Goal: Transaction & Acquisition: Purchase product/service

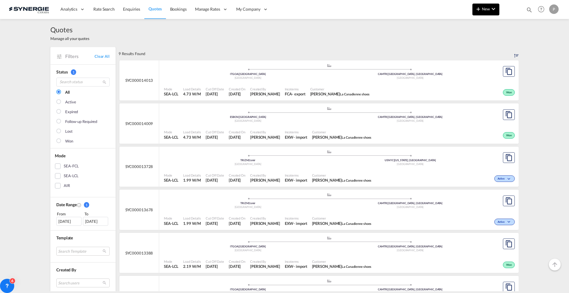
scroll to position [176, 0]
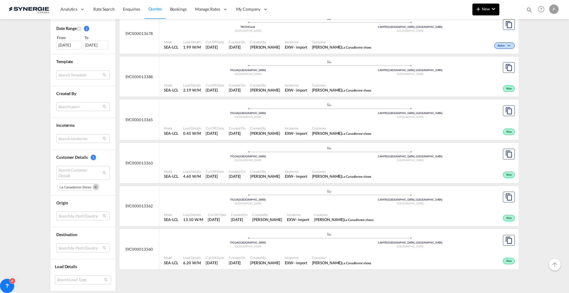
click at [491, 6] on md-icon "icon-chevron-down" at bounding box center [493, 8] width 7 height 7
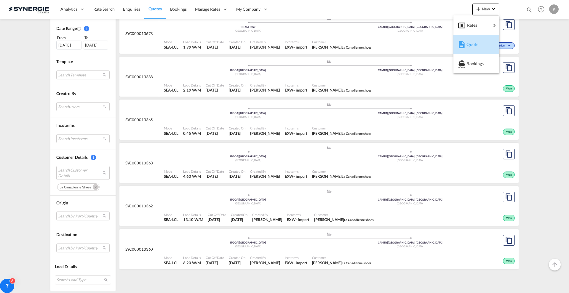
click at [473, 39] on span "Quote" at bounding box center [469, 45] width 7 height 12
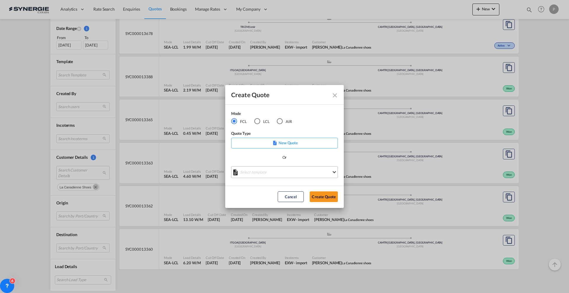
click at [257, 176] on md-select "Select template *NEW* FCL FREEHAND / DAP Pablo Gomez Saldarriaga | 10 Jul 2025 …" at bounding box center [284, 172] width 107 height 12
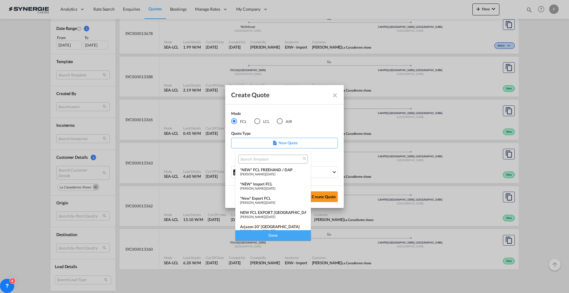
click at [257, 169] on div "*NEW* FCL FREEHAND / DAP" at bounding box center [273, 169] width 66 height 5
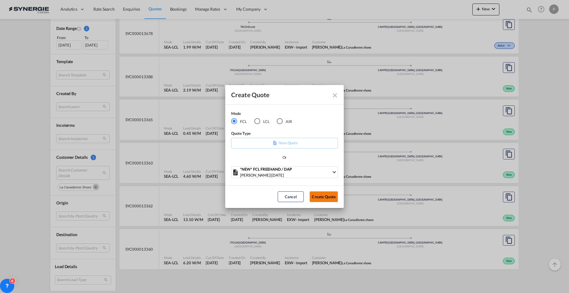
click at [316, 196] on button "Create Quote" at bounding box center [324, 196] width 28 height 11
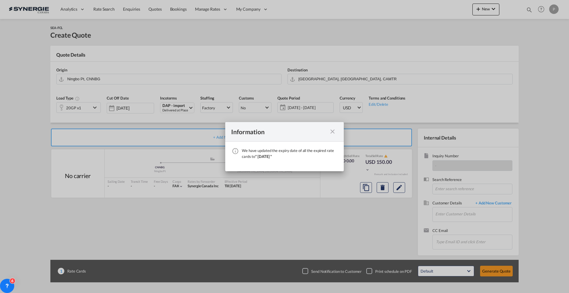
click at [332, 127] on div "Information" at bounding box center [284, 132] width 119 height 20
click at [330, 133] on md-icon "icon-close fg-AAA8AD cursor" at bounding box center [332, 131] width 7 height 7
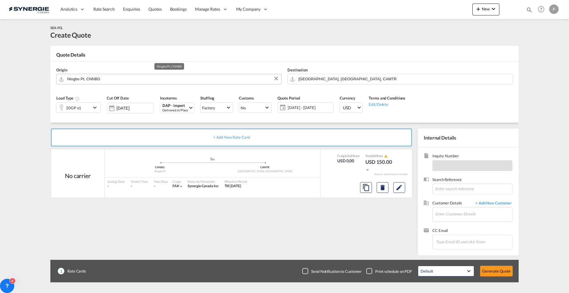
click at [116, 76] on input "Ningbo Pt, CNNBG" at bounding box center [172, 79] width 211 height 10
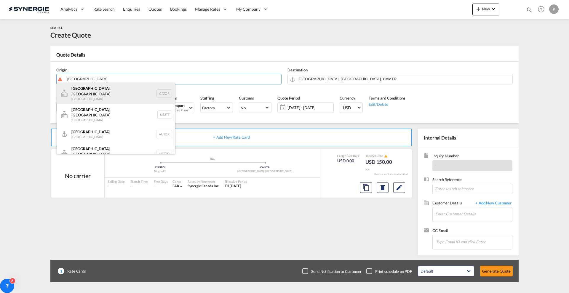
click at [104, 88] on div "Toronto , ON Canada CATOR" at bounding box center [116, 93] width 119 height 21
type input "Toronto, ON, CATOR"
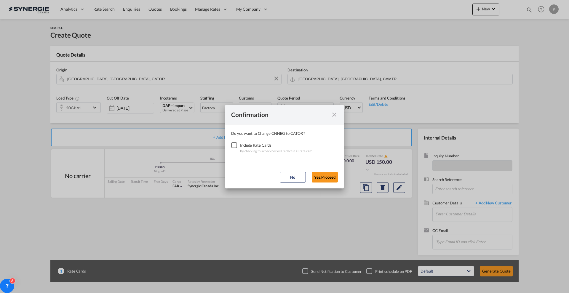
click at [240, 150] on div "By checking this checkbox will reflect in all rate card" at bounding box center [276, 151] width 72 height 6
click at [234, 147] on div "Checkbox No Ink" at bounding box center [234, 145] width 6 height 6
click at [327, 177] on button "Yes,Proceed" at bounding box center [325, 177] width 26 height 11
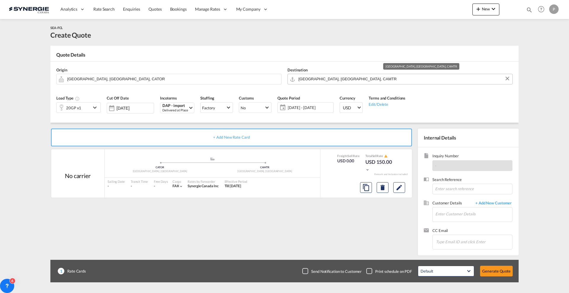
click at [331, 79] on input "Montreal, QC, CAMTR" at bounding box center [403, 79] width 211 height 10
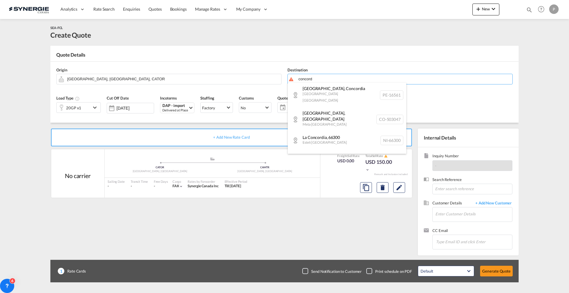
click at [354, 77] on body "Analytics Reports Dashboard Rate Search Enquiries Quotes Bookings" at bounding box center [284, 146] width 569 height 293
type input "c"
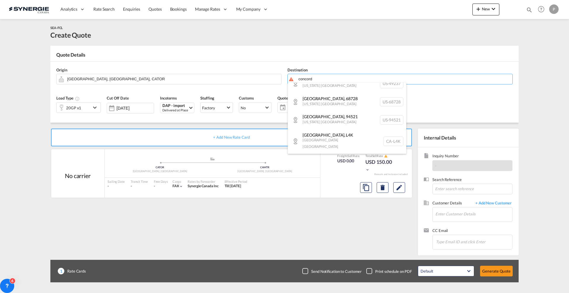
scroll to position [148, 0]
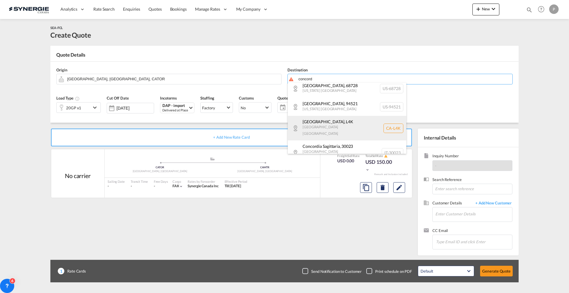
click at [360, 127] on div "Concord , L4K Ontario Canada CA-L4K" at bounding box center [347, 128] width 119 height 25
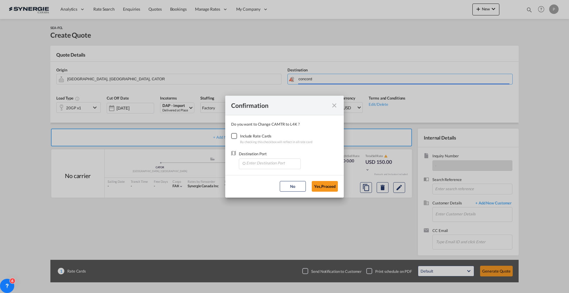
type input "CA-L4K, Concord, Ontario"
click at [237, 135] on div "Checkbox No Ink" at bounding box center [234, 136] width 6 height 6
click at [282, 161] on input "Enter Destination Port" at bounding box center [271, 163] width 59 height 9
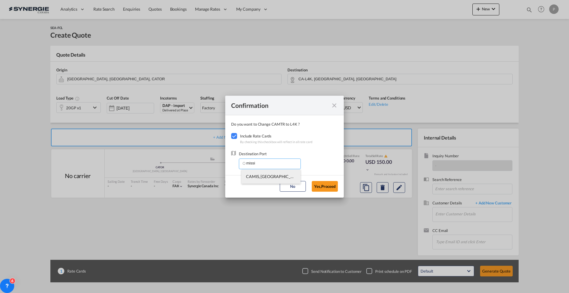
click at [273, 174] on span "CAMIS, Mississauga, ON, Canada, North America, Americas" at bounding box center [361, 176] width 231 height 5
type input "CAMIS, Mississauga, ON, Canada, North America, Americas"
click at [324, 185] on button "Yes,Proceed" at bounding box center [325, 186] width 26 height 11
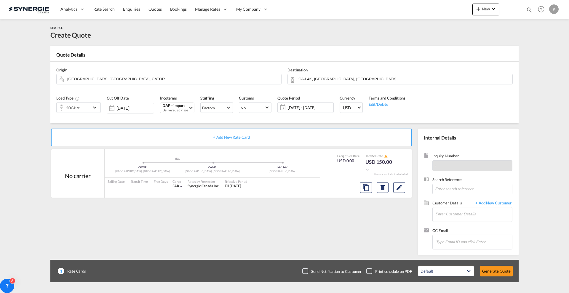
click at [97, 109] on md-icon "icon-chevron-down" at bounding box center [95, 107] width 9 height 7
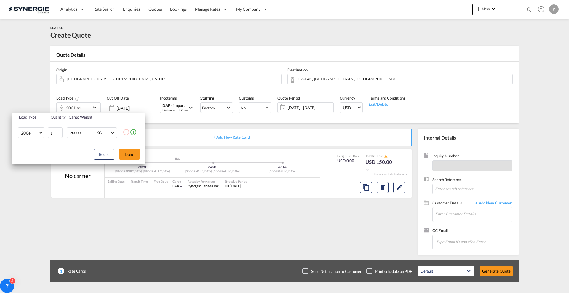
click at [96, 108] on div "Load Type Quantity Cargo Weight 20GP 20GP 40GP 40HC 45HC 20RE 40RE 40HR 20OT 40…" at bounding box center [284, 146] width 569 height 293
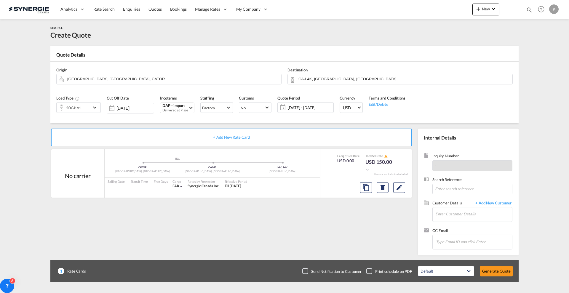
click at [95, 107] on md-icon "icon-chevron-down" at bounding box center [95, 107] width 9 height 7
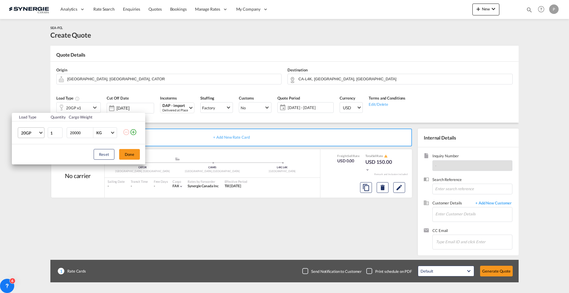
click at [34, 133] on span "20GP" at bounding box center [29, 133] width 17 height 6
click at [34, 158] on md-option "40HC" at bounding box center [36, 161] width 40 height 14
click at [129, 152] on button "Done" at bounding box center [129, 154] width 21 height 11
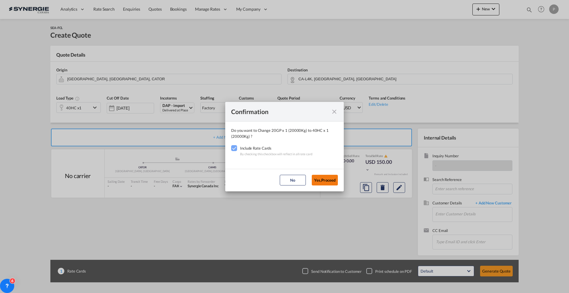
click at [320, 177] on button "Yes,Proceed" at bounding box center [325, 180] width 26 height 11
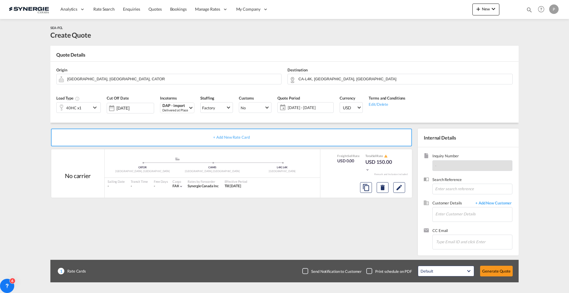
click at [304, 109] on span "13 Aug - 12 Sep 2025" at bounding box center [310, 107] width 44 height 5
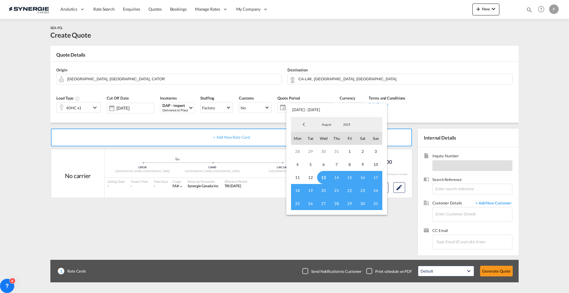
click at [207, 215] on md-backdrop at bounding box center [284, 146] width 569 height 293
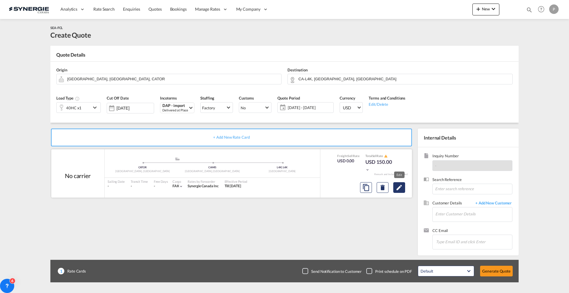
click at [397, 188] on md-icon "Edit" at bounding box center [399, 187] width 7 height 7
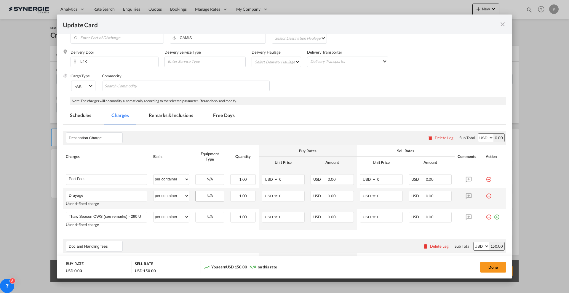
scroll to position [111, 0]
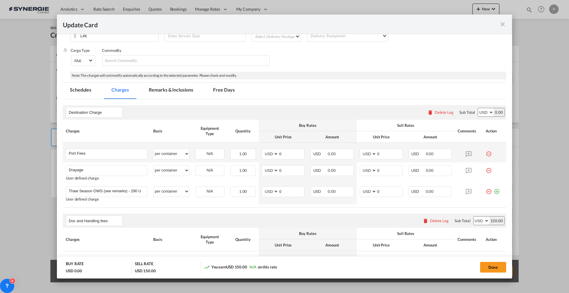
click at [486, 154] on md-icon "icon-minus-circle-outline red-400-fg" at bounding box center [489, 152] width 6 height 6
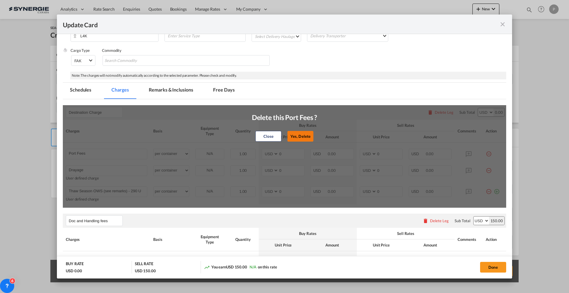
click at [300, 137] on button "Yes, Delete" at bounding box center [300, 136] width 26 height 11
type input "Drayage"
type input "Thaw Season OWS (see remarks) - 290 USD if applicable"
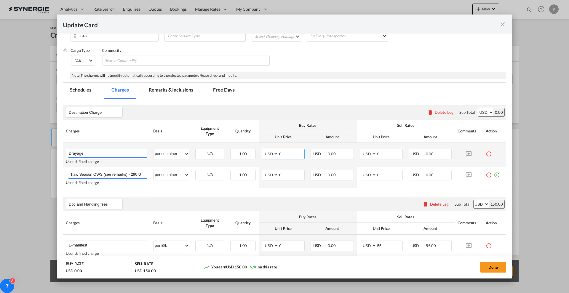
click at [286, 155] on input "0" at bounding box center [292, 153] width 26 height 9
type input "280"
click at [373, 154] on select "AED AFN ALL AMD ANG AOA ARS AUD AWG AZN BAM BBD BDT BGN BHD BIF BMD BND BOB BRL…" at bounding box center [368, 154] width 15 height 8
click at [377, 153] on input "0" at bounding box center [390, 153] width 26 height 9
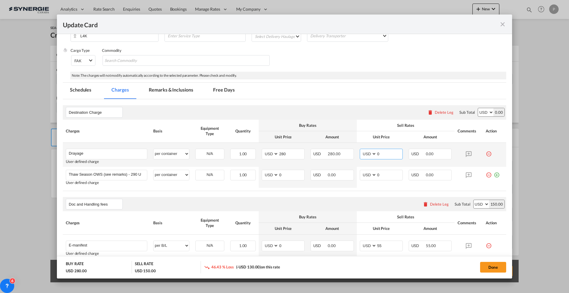
click at [388, 156] on input "0" at bounding box center [390, 153] width 26 height 9
type input "330"
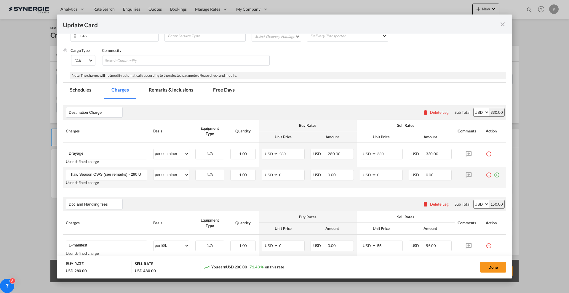
click at [486, 176] on md-icon "icon-minus-circle-outline red-400-fg" at bounding box center [489, 173] width 6 height 6
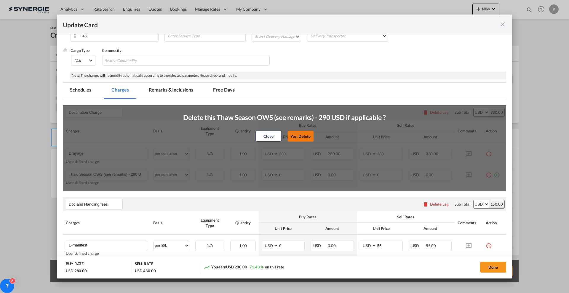
click at [303, 136] on button "Yes, Delete" at bounding box center [300, 136] width 26 height 11
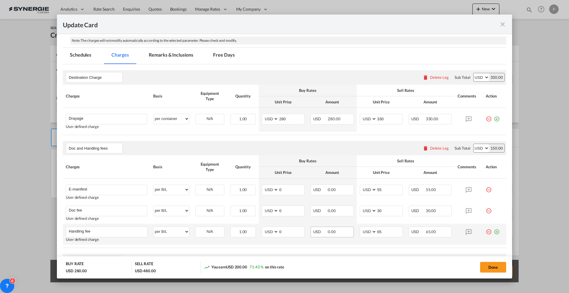
scroll to position [185, 0]
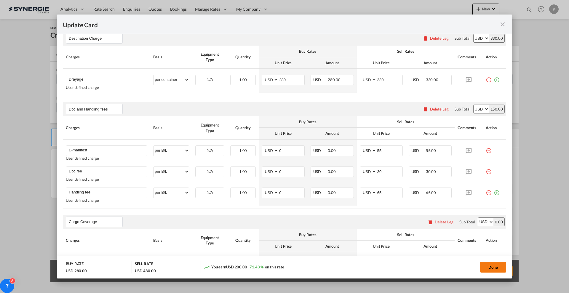
click at [492, 268] on button "Done" at bounding box center [493, 267] width 26 height 11
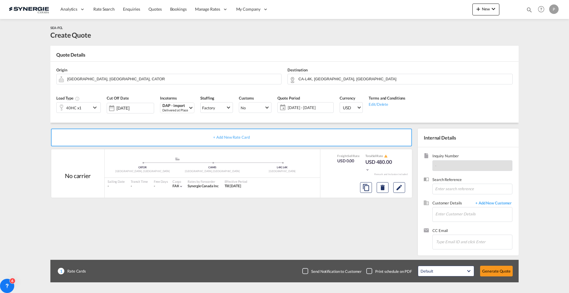
type input "11 Sep 2025"
click at [469, 220] on input "Enter Customer Details" at bounding box center [473, 213] width 77 height 13
paste input "j.piotrowski@seacargo.pl"
type input "j.piotrowski@seacargo.pl"
click at [498, 204] on span "+ Add New Customer" at bounding box center [492, 203] width 40 height 7
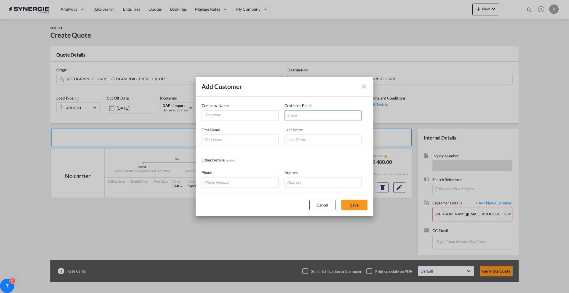
click at [341, 110] on input "Add Customer Company ..." at bounding box center [322, 115] width 77 height 11
paste input "j.piotrowski@seacargo.pl"
type input "j.piotrowski@seacargo.pl"
click at [235, 111] on input "Company" at bounding box center [241, 115] width 74 height 9
click at [234, 129] on span "Seacargo Sp. z o.o." at bounding box center [225, 129] width 32 height 5
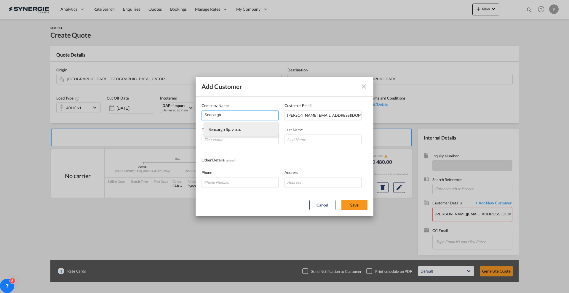
type input "Seacargo Sp. z o.o."
click at [246, 144] on input "Add Customer Company ..." at bounding box center [239, 140] width 77 height 11
paste input "Juliusz Piotrowski – Cisło"
drag, startPoint x: 250, startPoint y: 140, endPoint x: 216, endPoint y: 139, distance: 34.4
click at [216, 139] on input "Juliusz Piotrowski – Cisło" at bounding box center [239, 140] width 77 height 11
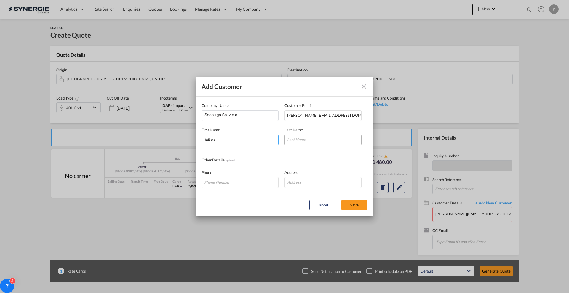
type input "Juliusz"
click at [301, 139] on input "Add Customer Company ..." at bounding box center [322, 140] width 77 height 11
paste input "Piotrowski – Cisło"
type input "Piotrowski – Cisło"
drag, startPoint x: 350, startPoint y: 202, endPoint x: 347, endPoint y: 203, distance: 3.0
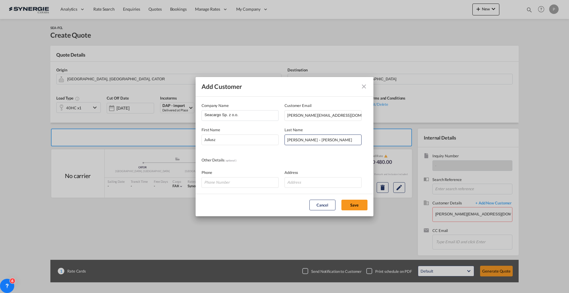
click at [350, 203] on button "Save" at bounding box center [354, 205] width 26 height 11
type input "Seacargo Sp. z o.o., Juliusz Piotrowski – Cisło, j.piotrowski@seacargo.pl"
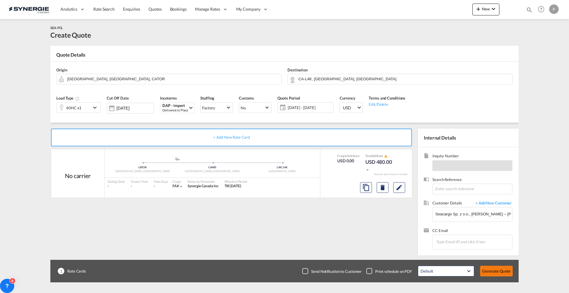
click at [505, 270] on button "Generate Quote" at bounding box center [496, 271] width 33 height 11
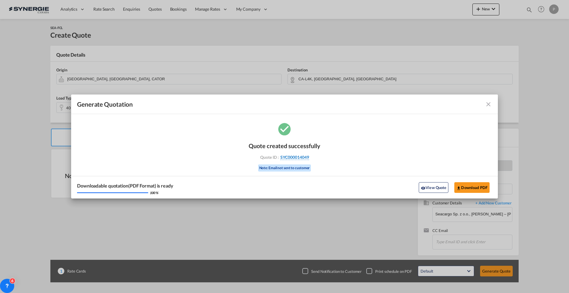
drag, startPoint x: 332, startPoint y: 158, endPoint x: 308, endPoint y: 156, distance: 24.0
click at [308, 156] on div "Quote created successfully Quote ID : SYC000014049 Note: Email not sent to cust…" at bounding box center [284, 159] width 427 height 77
copy div "SYC000014049"
click at [485, 187] on button "Download PDF" at bounding box center [471, 187] width 35 height 11
click at [487, 107] on md-icon "icon-close fg-AAA8AD cursor m-0" at bounding box center [488, 104] width 7 height 7
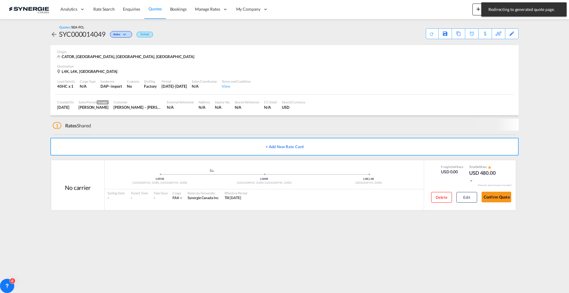
click at [471, 9] on div "Analytics Reports Dashboard Rate Search Enquiries Quotes Bookings" at bounding box center [284, 9] width 551 height 18
click at [479, 9] on md-toast "Redirecting to generated quote page. Press Escape to dismiss." at bounding box center [524, 9] width 90 height 19
click at [478, 9] on md-icon "icon-plus 400-fg" at bounding box center [478, 8] width 7 height 7
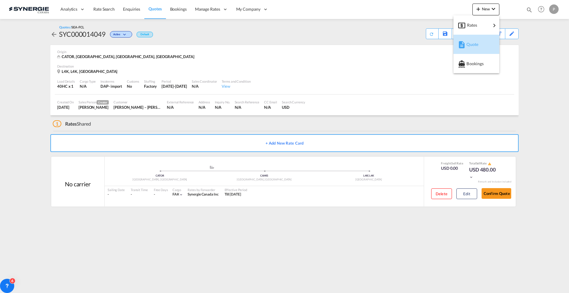
click at [461, 47] on md-icon "button" at bounding box center [461, 44] width 7 height 7
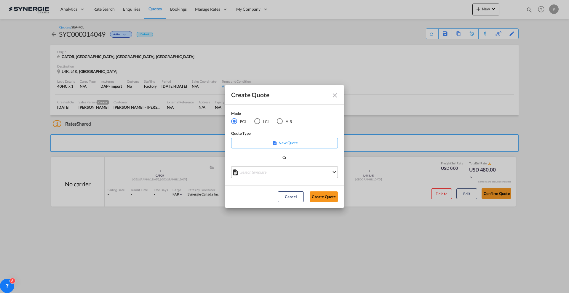
click at [263, 176] on md-select "Select template *NEW* FCL FREEHAND / DAP Pablo Gomez Saldarriaga | 10 Jul 2025 …" at bounding box center [284, 172] width 107 height 12
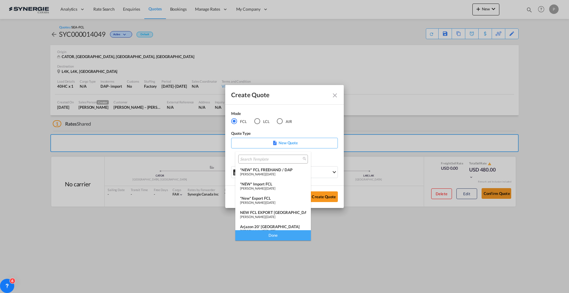
click at [266, 197] on div "*New* Export FCL" at bounding box center [273, 198] width 66 height 5
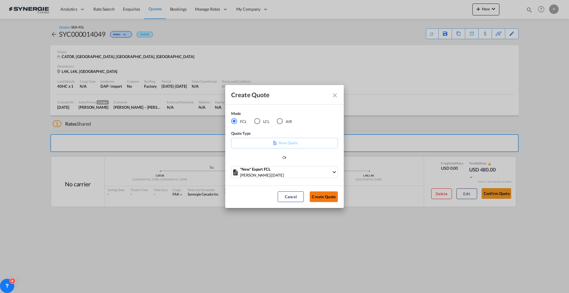
click at [320, 200] on button "Create Quote" at bounding box center [324, 196] width 28 height 11
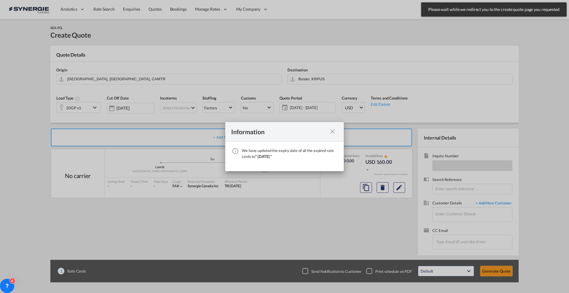
click at [151, 7] on div "Information We have updated the expiry date of all the expired rate cards to " …" at bounding box center [284, 146] width 569 height 293
click at [330, 132] on md-icon "icon-close fg-AAA8AD cursor" at bounding box center [332, 131] width 7 height 7
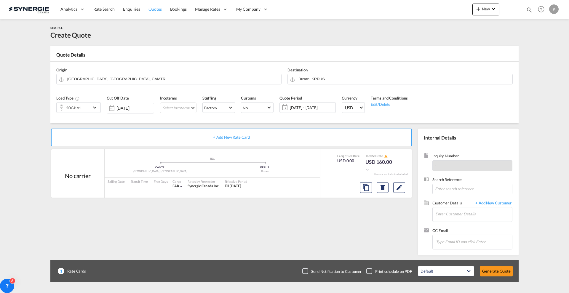
click at [152, 10] on span "Quotes" at bounding box center [154, 9] width 13 height 5
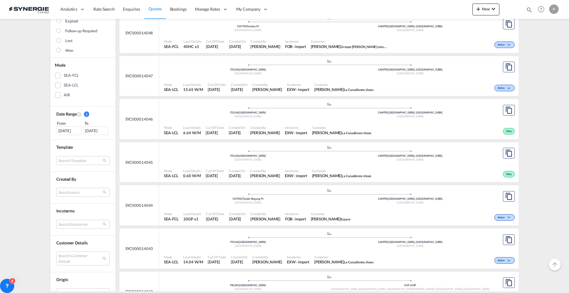
scroll to position [148, 0]
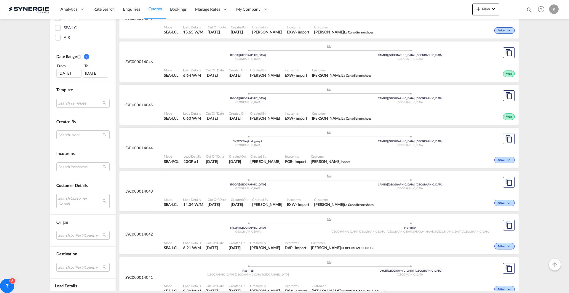
click at [65, 206] on md-select "Search Customer Details user name user juliusz Piotrowski – Cisło j.piotrowski@…" at bounding box center [82, 201] width 53 height 14
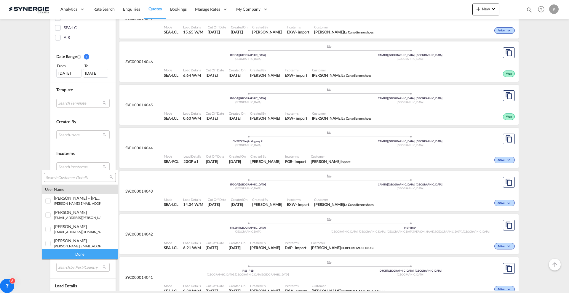
click at [71, 176] on input "search" at bounding box center [78, 177] width 64 height 5
type input "morsto"
click at [88, 229] on div "adriana Penuela msiforwarding@ morsto we.com | morsto we" at bounding box center [77, 229] width 47 height 10
click at [84, 249] on div "Done" at bounding box center [80, 254] width 76 height 10
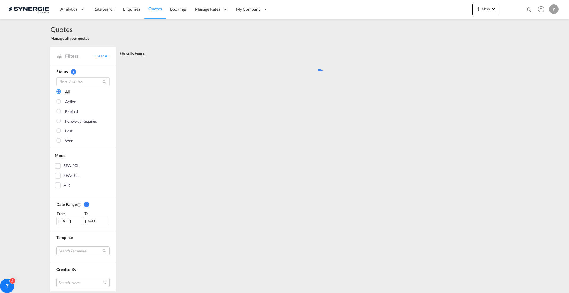
scroll to position [0, 0]
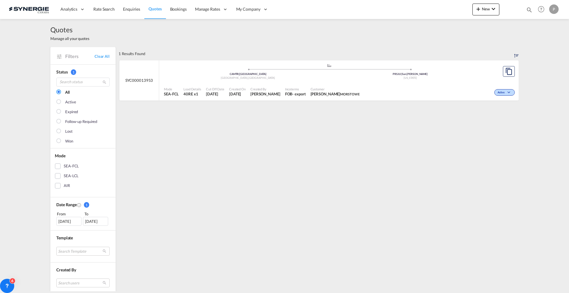
click at [297, 81] on div ".a{fill:#aaa8ad;} .a{fill:#aaa8ad;} CAMTR | Port of Montreal Montreal , Canada …" at bounding box center [329, 72] width 330 height 19
click at [508, 75] on button "Copy Quote" at bounding box center [509, 71] width 12 height 11
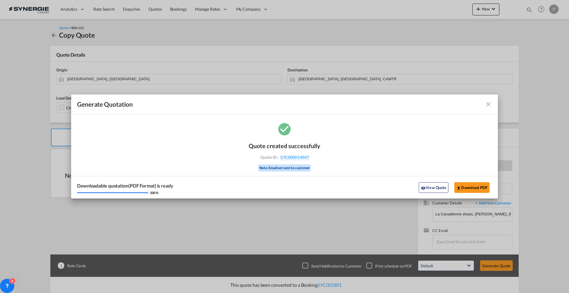
click at [487, 103] on md-icon "icon-close fg-AAA8AD cursor m-0" at bounding box center [488, 104] width 7 height 7
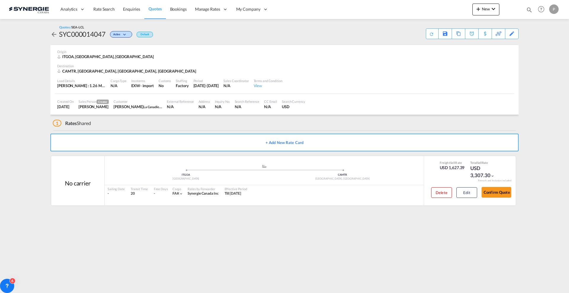
click at [526, 12] on div "Bookings Quotes Enquiries Help Resources Product Release P My Profile Logout" at bounding box center [541, 9] width 38 height 18
click at [526, 11] on div "Bookings Quotes Enquiries Help Resources Product Release P My Profile Logout" at bounding box center [541, 9] width 38 height 18
click at [530, 10] on md-icon "icon-magnify" at bounding box center [529, 10] width 7 height 7
drag, startPoint x: 434, startPoint y: 10, endPoint x: 435, endPoint y: 14, distance: 3.9
click at [434, 10] on select "Bookings Quotes Enquiries" at bounding box center [435, 9] width 28 height 11
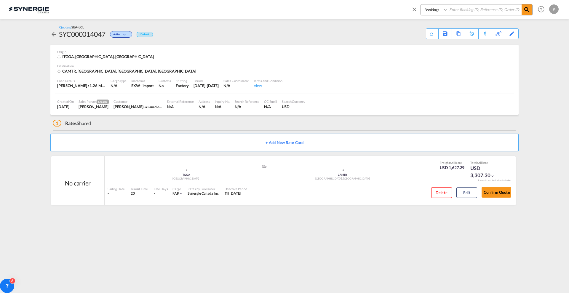
select select "Quotes"
click at [421, 4] on select "Bookings Quotes Enquiries" at bounding box center [435, 9] width 28 height 11
click at [465, 8] on input at bounding box center [485, 9] width 74 height 10
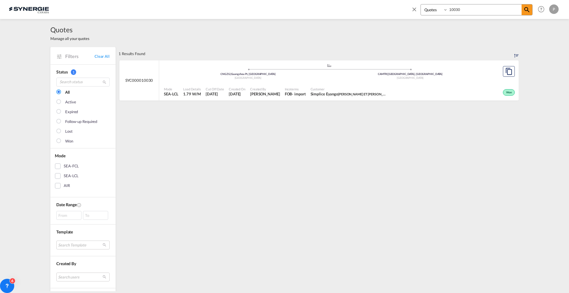
click at [453, 7] on input "10030" at bounding box center [485, 9] width 74 height 10
type input "14030"
click at [413, 89] on div "Active" at bounding box center [443, 91] width 146 height 15
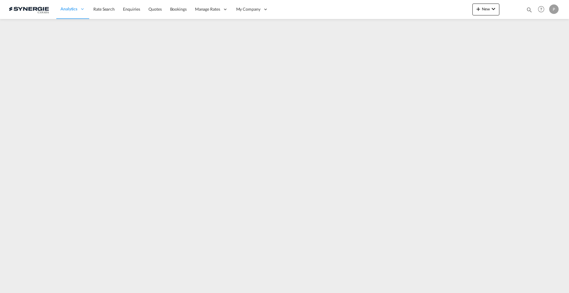
click at [526, 10] on md-icon "icon-magnify" at bounding box center [529, 10] width 7 height 7
drag, startPoint x: 433, startPoint y: 11, endPoint x: 434, endPoint y: 14, distance: 3.3
click at [433, 11] on select "Bookings Quotes Enquiries" at bounding box center [435, 9] width 28 height 11
select select "Quotes"
click at [421, 4] on select "Bookings Quotes Enquiries" at bounding box center [435, 9] width 28 height 11
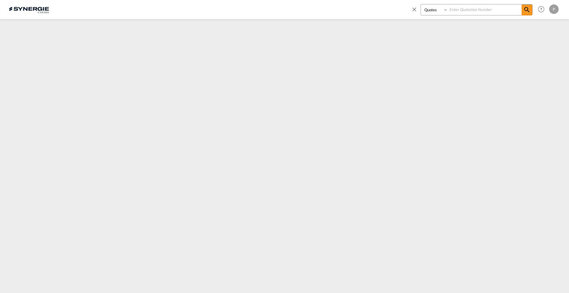
click at [466, 4] on div "Bookings Quotes Enquiries" at bounding box center [476, 9] width 112 height 11
click at [469, 7] on input at bounding box center [485, 9] width 74 height 10
paste input "SYC002755"
type input "SYC002755"
click at [527, 11] on md-icon "icon-magnify" at bounding box center [526, 9] width 7 height 7
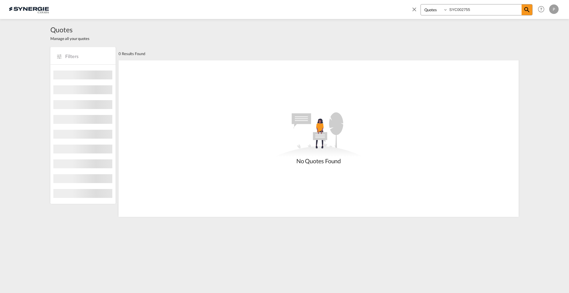
click at [423, 8] on select "Bookings Quotes Enquiries" at bounding box center [435, 9] width 28 height 11
select select "Shipments"
click at [421, 4] on select "Bookings Quotes Enquiries" at bounding box center [435, 9] width 28 height 11
click at [456, 9] on input "SYC002755" at bounding box center [485, 9] width 74 height 10
click at [514, 11] on input "SYC002755" at bounding box center [485, 9] width 74 height 10
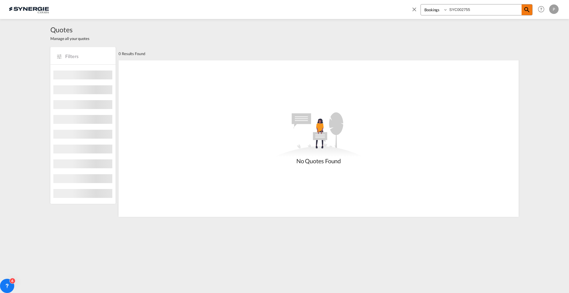
click at [523, 10] on md-icon "icon-magnify" at bounding box center [526, 9] width 7 height 7
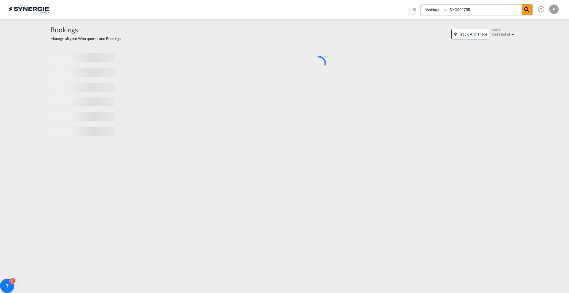
click at [520, 10] on input "SYC002755" at bounding box center [485, 9] width 74 height 10
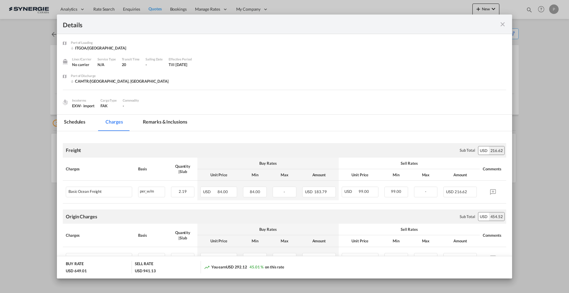
scroll to position [296, 0]
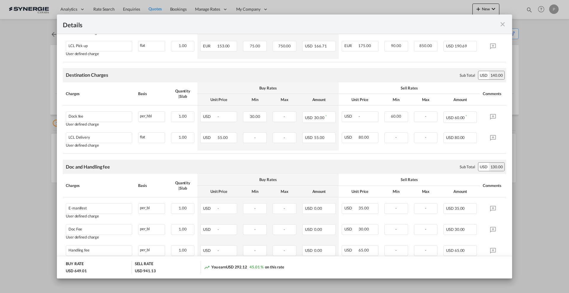
click at [500, 26] on md-icon "icon-close fg-AAA8AD m-0 cursor" at bounding box center [502, 24] width 7 height 7
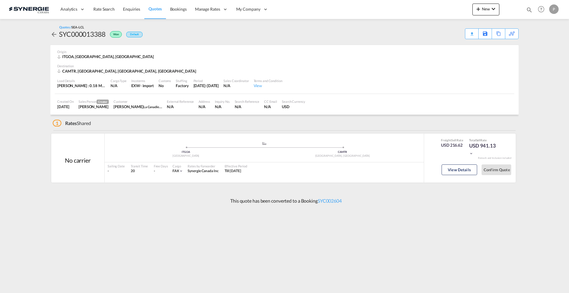
click at [532, 9] on md-icon "icon-magnify" at bounding box center [529, 10] width 7 height 7
click at [436, 12] on select "Bookings Quotes Enquiries" at bounding box center [435, 9] width 28 height 11
select select "Quotes"
click at [421, 4] on select "Bookings Quotes Enquiries" at bounding box center [435, 9] width 28 height 11
click at [444, 20] on div "Quotes / SEA-LCL SYC000013388 Won Default Download Quote Save As Template Copy …" at bounding box center [284, 32] width 468 height 26
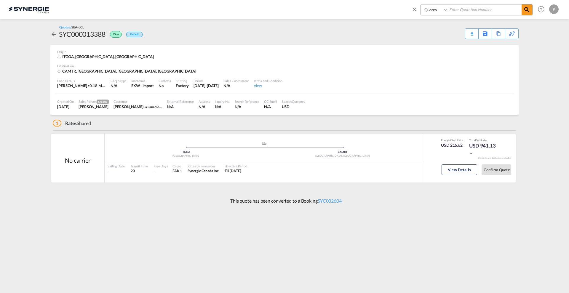
click at [454, 13] on input at bounding box center [485, 9] width 74 height 10
paste input "SYC000013175"
type input "SYC000013175"
click at [527, 8] on md-icon "icon-magnify" at bounding box center [526, 9] width 7 height 7
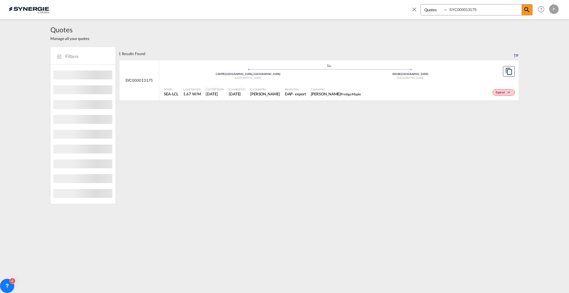
drag, startPoint x: 341, startPoint y: 92, endPoint x: 373, endPoint y: 106, distance: 35.0
click at [341, 92] on span "Anick Lefrancois Pretige Maple" at bounding box center [336, 93] width 50 height 5
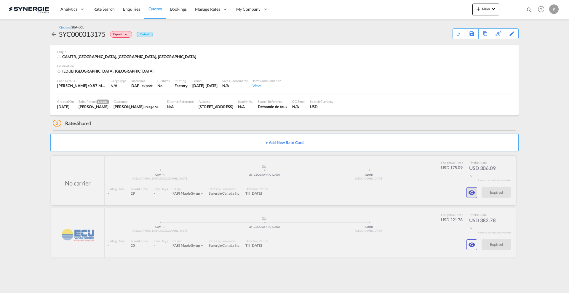
click at [473, 193] on md-icon "icon-eye" at bounding box center [471, 192] width 7 height 7
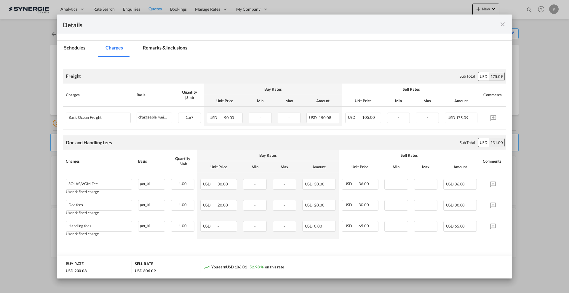
scroll to position [78, 0]
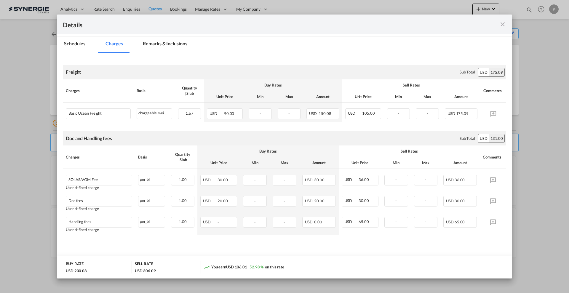
click at [500, 23] on md-icon "icon-close fg-AAA8AD m-0 cursor" at bounding box center [502, 24] width 7 height 7
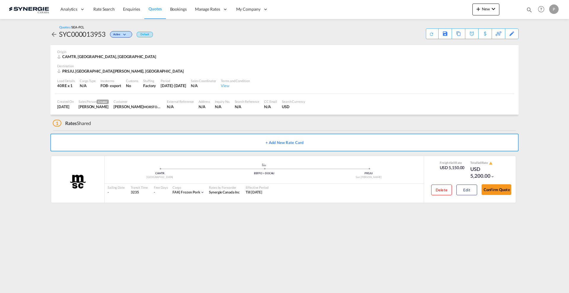
click at [103, 34] on div "SYC000013953" at bounding box center [82, 33] width 47 height 9
copy div "SYC000013953"
click at [456, 34] on div "Copy Quote" at bounding box center [452, 34] width 20 height 10
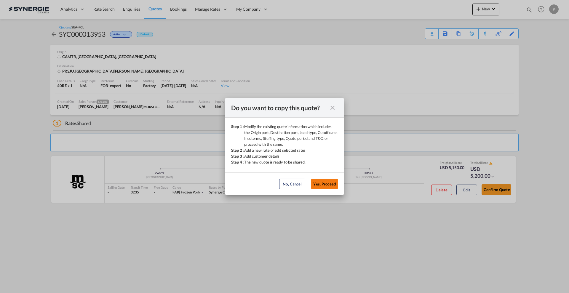
click at [332, 184] on button "Yes, Proceed" at bounding box center [324, 184] width 27 height 11
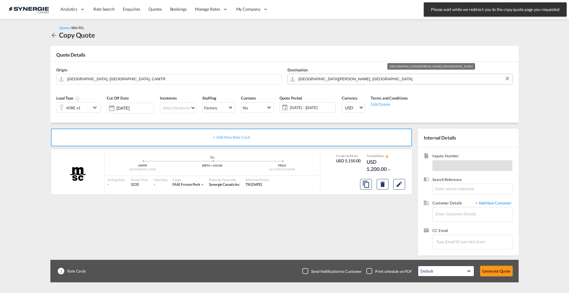
click at [303, 81] on input "[GEOGRAPHIC_DATA][PERSON_NAME], [GEOGRAPHIC_DATA]" at bounding box center [403, 79] width 211 height 10
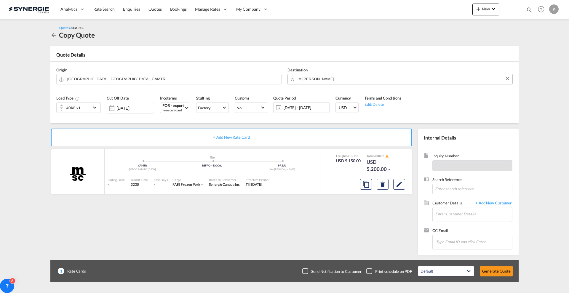
click at [313, 79] on body "Analytics Reports Dashboard Rate Search Enquiries Quotes Bookings" at bounding box center [284, 146] width 569 height 293
click at [313, 79] on input "st [PERSON_NAME]" at bounding box center [403, 79] width 211 height 10
paste input "AGSJO"
click at [350, 95] on div "[GEOGRAPHIC_DATA] AGSJO" at bounding box center [347, 92] width 119 height 18
type input "Saint John's, AGSJO"
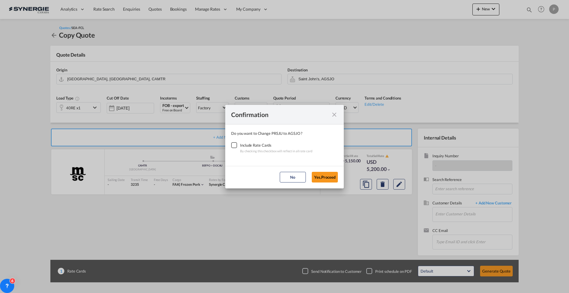
click at [235, 142] on div "Checkbox No Ink" at bounding box center [234, 145] width 6 height 6
click at [318, 175] on button "Yes,Proceed" at bounding box center [325, 177] width 26 height 11
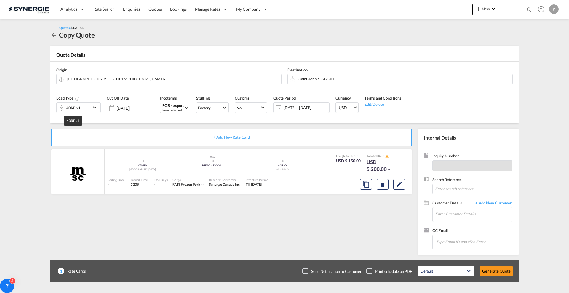
click at [79, 109] on div "40RE x1" at bounding box center [73, 108] width 15 height 8
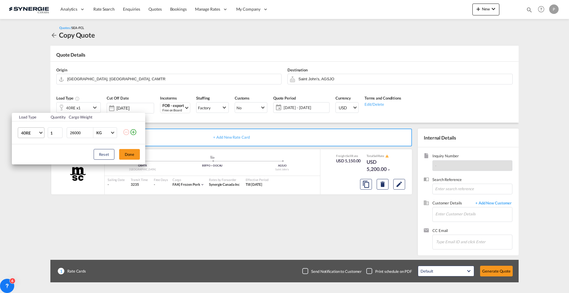
click at [18, 132] on md-select "40RE 20GP 40GP 40HC 45HC 20RE 40RE 40HR 20OT 40OT 20FR 40FR 40NR 20NR 45S 20TK …" at bounding box center [31, 132] width 27 height 11
click at [33, 103] on md-option "20GP" at bounding box center [36, 102] width 40 height 14
click at [73, 126] on td "26000 KG KG" at bounding box center [93, 132] width 57 height 23
type input "24000"
click at [132, 155] on button "Done" at bounding box center [129, 154] width 21 height 11
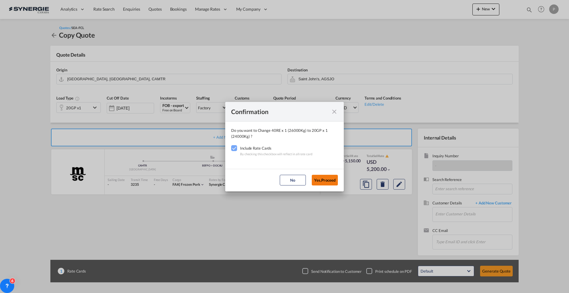
click at [328, 178] on button "Yes,Proceed" at bounding box center [325, 180] width 26 height 11
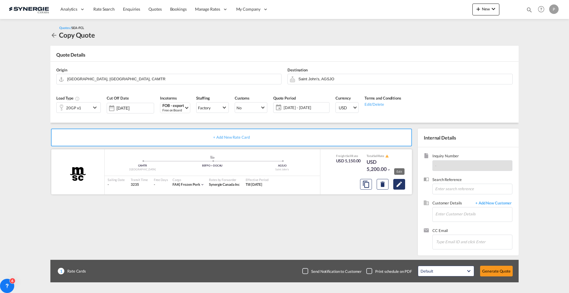
click at [403, 187] on button "Edit" at bounding box center [399, 184] width 12 height 11
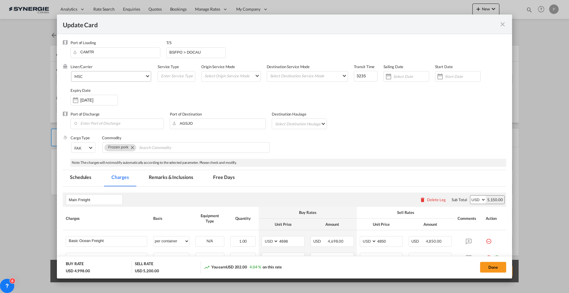
select select "per container"
select select "per B/L"
click at [109, 78] on span "MSC" at bounding box center [109, 76] width 71 height 5
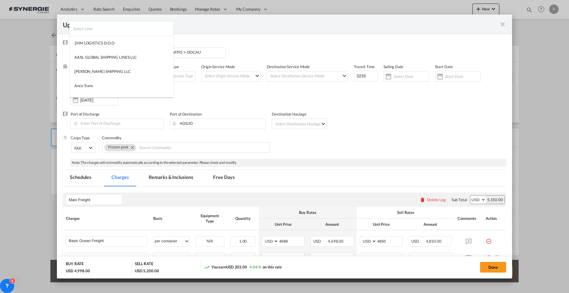
scroll to position [792, 0]
type md-option "41"
type md-option "795"
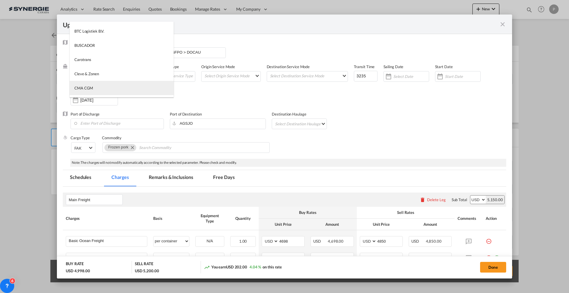
type md-option "17"
click at [107, 86] on md-option "CMA CGM" at bounding box center [122, 88] width 104 height 14
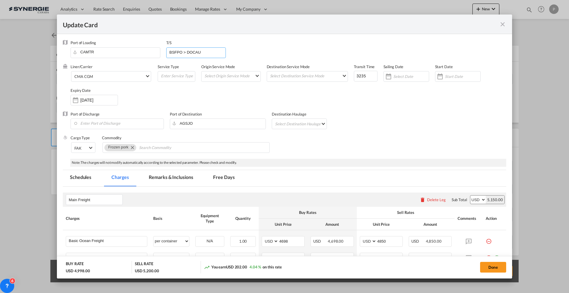
click at [193, 52] on input "BSFPO > DOCAU" at bounding box center [197, 52] width 57 height 9
click at [172, 50] on input "BSFPO > DOCAU" at bounding box center [197, 52] width 57 height 9
paste input "CASJB according to Marine Traffic."
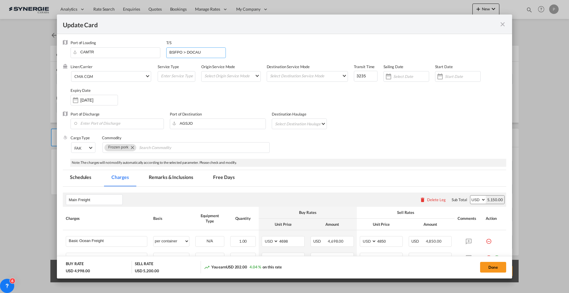
click at [173, 50] on input "BSFPO > DOCAU" at bounding box center [197, 52] width 57 height 9
paste input "CASJB"
click at [191, 51] on input "CASJB > DOCAU" at bounding box center [197, 52] width 57 height 9
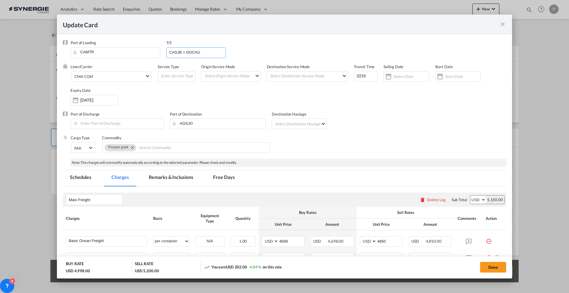
click at [187, 53] on input "CASJB > DOCAU" at bounding box center [197, 52] width 57 height 9
click at [199, 53] on input "CASJB > DOCAU" at bounding box center [197, 52] width 57 height 9
paste input "JMKIN"
click at [214, 51] on input "CASJB > JMKIN >" at bounding box center [197, 52] width 57 height 9
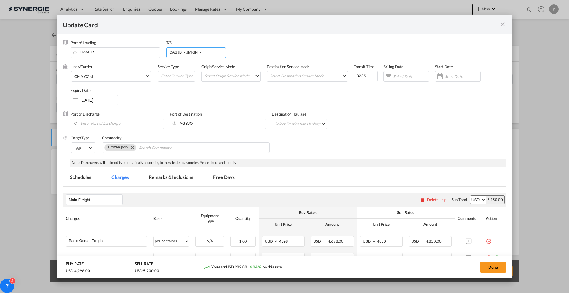
paste input "TTPOS"
type input "CASJB > JMKIN > TTPOS"
click at [362, 78] on input "3235" at bounding box center [366, 76] width 24 height 11
click at [357, 76] on input "3235" at bounding box center [366, 76] width 24 height 11
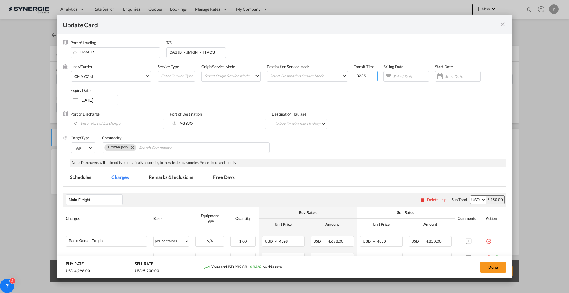
click at [357, 76] on input "3235" at bounding box center [366, 76] width 24 height 11
type input "40"
click at [416, 113] on div "Port of Discharge Port of Destination AGSJO Destination Haulage Select Destinat…" at bounding box center [284, 123] width 443 height 24
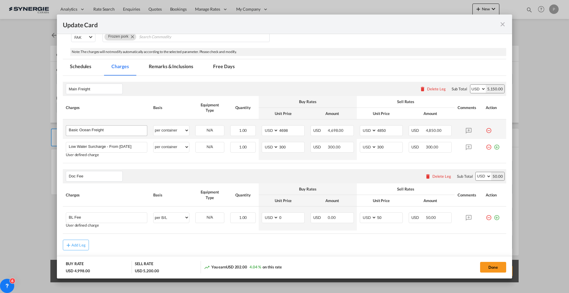
scroll to position [111, 0]
click at [486, 147] on md-icon "icon-minus-circle-outline red-400-fg" at bounding box center [489, 145] width 6 height 6
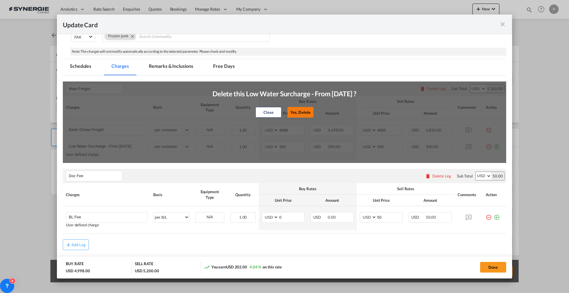
click at [292, 112] on button "Yes, Delete" at bounding box center [300, 112] width 26 height 11
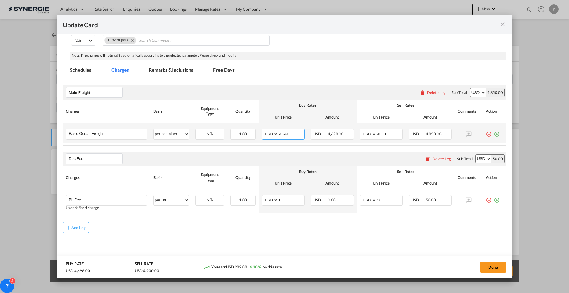
click at [288, 132] on input "4698" at bounding box center [292, 133] width 26 height 9
type input "3150"
type input "3300"
click at [302, 236] on md-content "Main Freight Please enter leg name Leg Name Already Exists Delete Leg Sub Total…" at bounding box center [284, 171] width 443 height 185
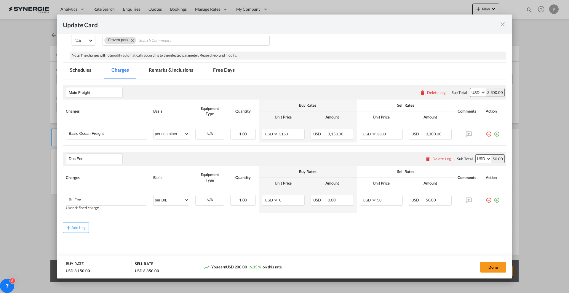
drag, startPoint x: 162, startPoint y: 76, endPoint x: 163, endPoint y: 73, distance: 3.1
click at [162, 75] on md-tab-item "Remarks & Inclusions" at bounding box center [171, 71] width 58 height 16
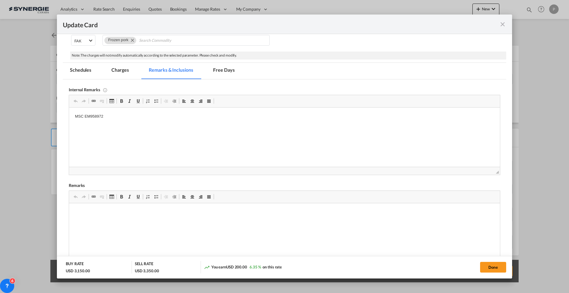
scroll to position [0, 0]
click at [180, 124] on html "MSC EM958972" at bounding box center [284, 116] width 431 height 16
click at [180, 126] on html "MSC EM958972" at bounding box center [284, 117] width 431 height 18
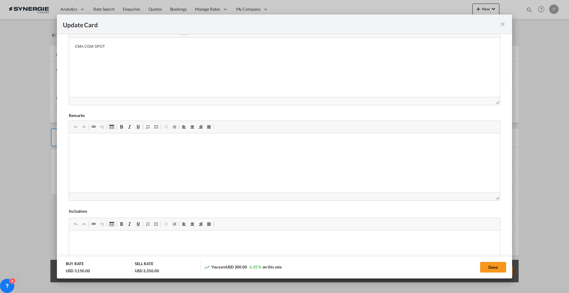
scroll to position [218, 0]
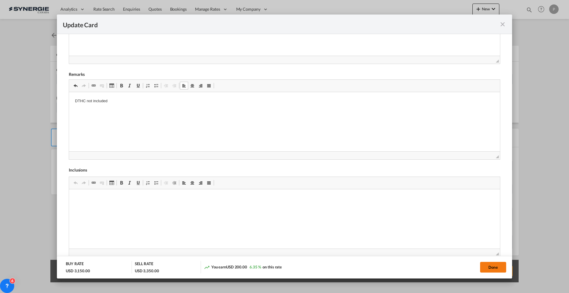
click at [489, 263] on button "Done" at bounding box center [493, 267] width 26 height 11
type input "[DATE]"
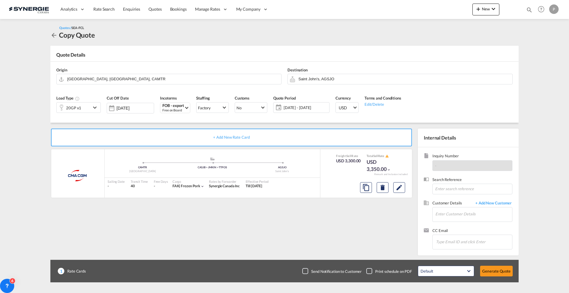
scroll to position [46, 0]
click at [468, 216] on input "Enter Customer Details" at bounding box center [473, 213] width 77 height 13
click at [452, 213] on body "Analytics Reports Dashboard Rate Search Enquiries Quotes Bookings" at bounding box center [284, 146] width 569 height 293
click at [452, 213] on input "[PERSON_NAME]" at bounding box center [473, 213] width 77 height 13
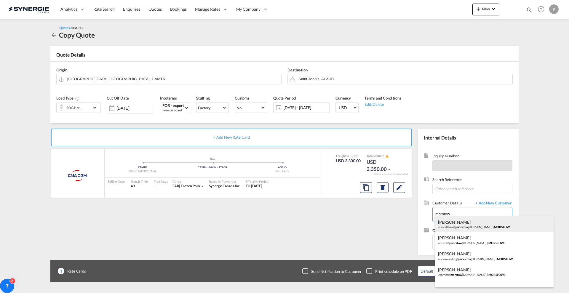
click at [475, 223] on div "[PERSON_NAME] ccastellanos@ morstow [DOMAIN_NAME] | [PERSON_NAME] E" at bounding box center [494, 224] width 119 height 16
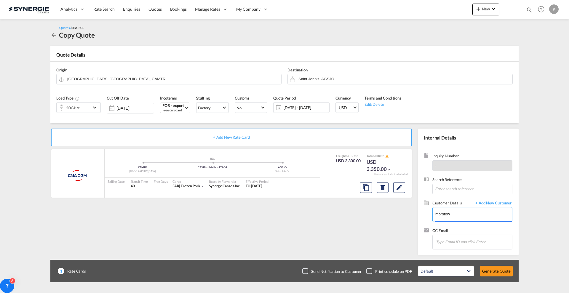
type input "MORSTOWE, [PERSON_NAME], [EMAIL_ADDRESS][DOMAIN_NAME]"
click at [495, 272] on button "Generate Quote" at bounding box center [496, 271] width 33 height 11
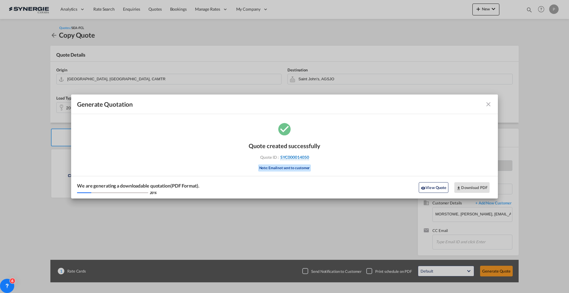
drag, startPoint x: 317, startPoint y: 158, endPoint x: 308, endPoint y: 157, distance: 8.6
click at [308, 157] on div "Quote ID : SYC000014050" at bounding box center [284, 157] width 69 height 5
copy div "SYC000014050"
click at [481, 183] on button "Download PDF" at bounding box center [471, 187] width 35 height 11
